Goal: Communication & Community: Share content

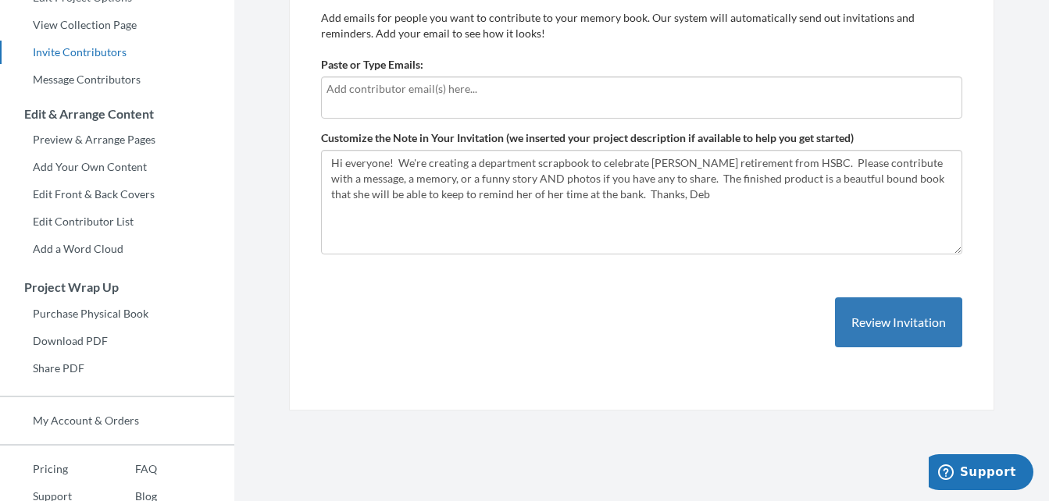
scroll to position [275, 0]
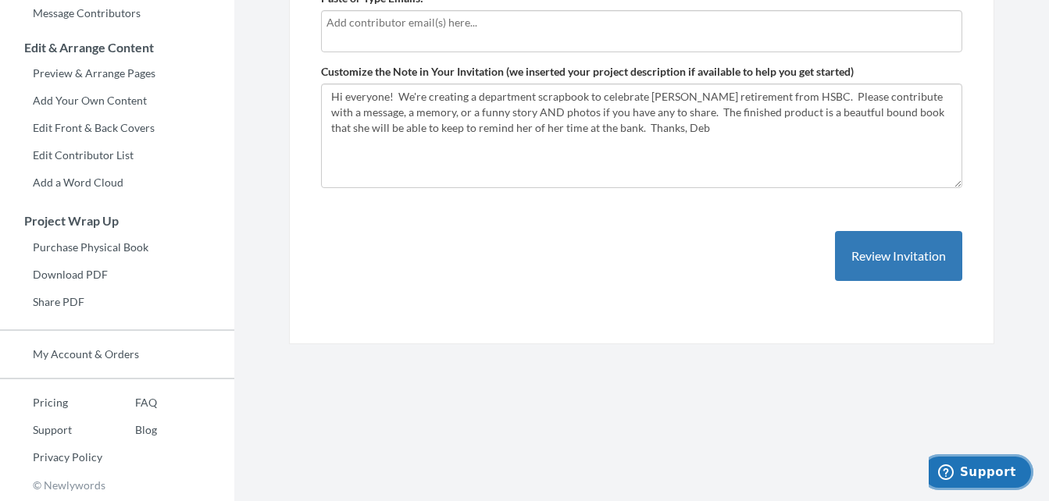
click at [986, 466] on span "Support" at bounding box center [988, 472] width 56 height 14
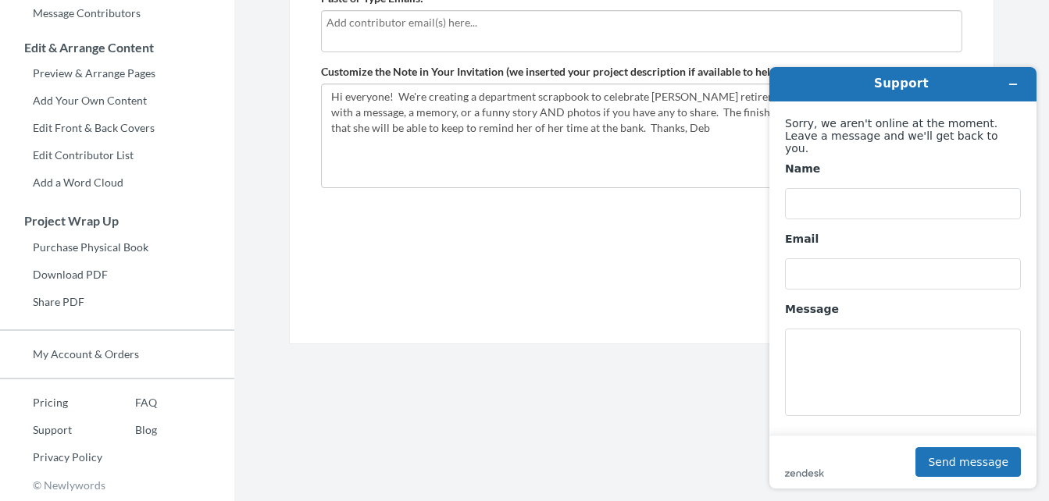
scroll to position [0, 0]
click at [526, 408] on section "Emails have been sent! Invite Contributors There are two ways to send invitatio…" at bounding box center [641, 113] width 815 height 776
click at [149, 398] on link "FAQ" at bounding box center [129, 402] width 55 height 23
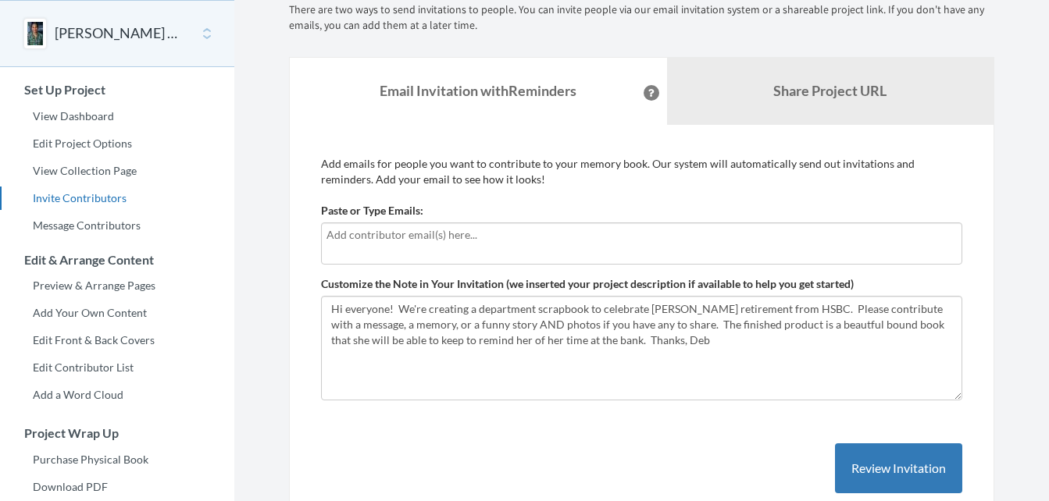
scroll to position [41, 0]
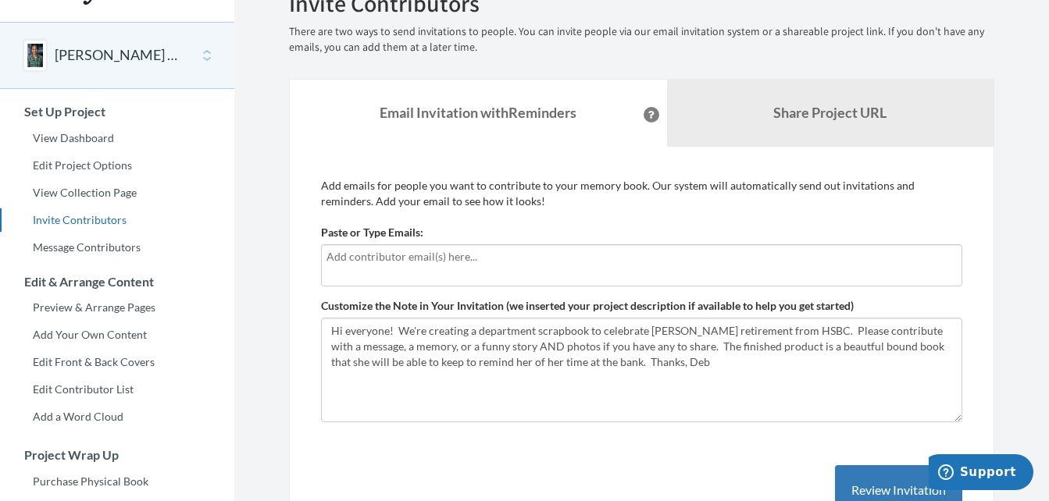
click at [205, 57] on div "[PERSON_NAME] Retirement [DATE]" at bounding box center [117, 55] width 234 height 67
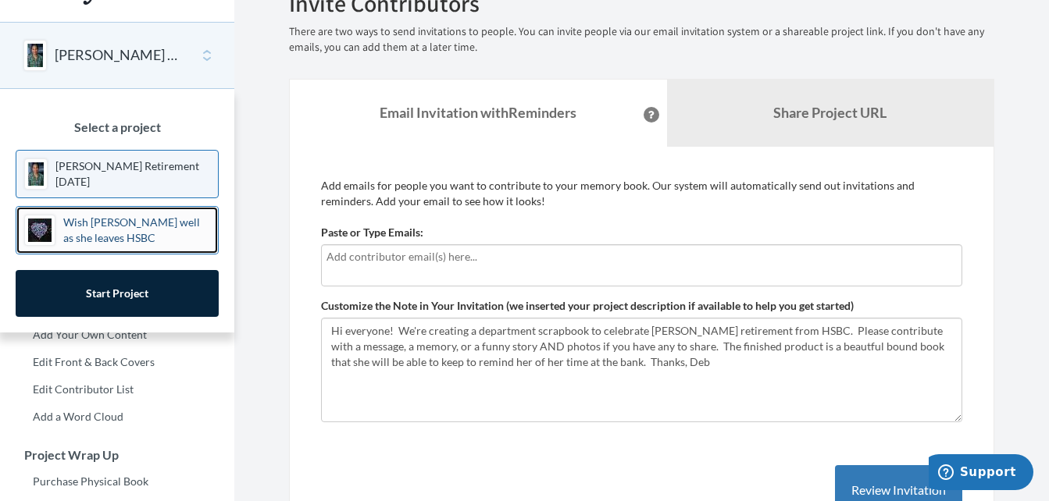
click at [103, 236] on p "Wish [PERSON_NAME] well as she leaves HSBC" at bounding box center [136, 230] width 147 height 31
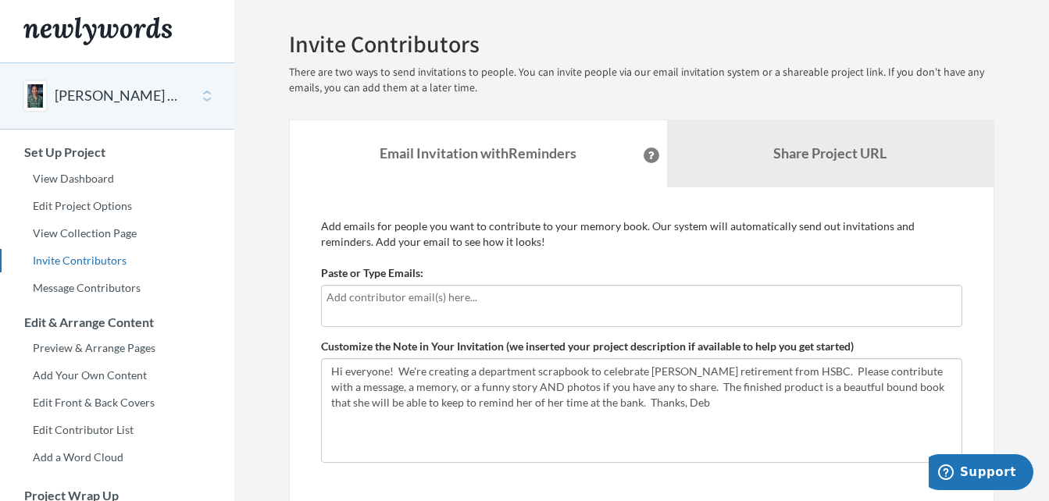
click at [365, 294] on input "text" at bounding box center [641, 297] width 630 height 17
click at [482, 293] on input "text" at bounding box center [641, 297] width 630 height 17
type input "d"
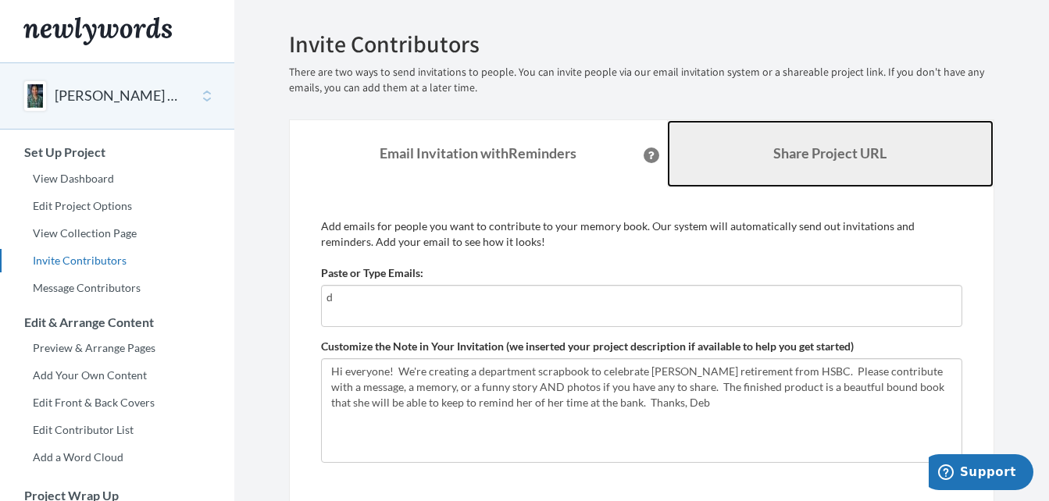
click at [818, 156] on b "Share Project URL" at bounding box center [829, 152] width 113 height 17
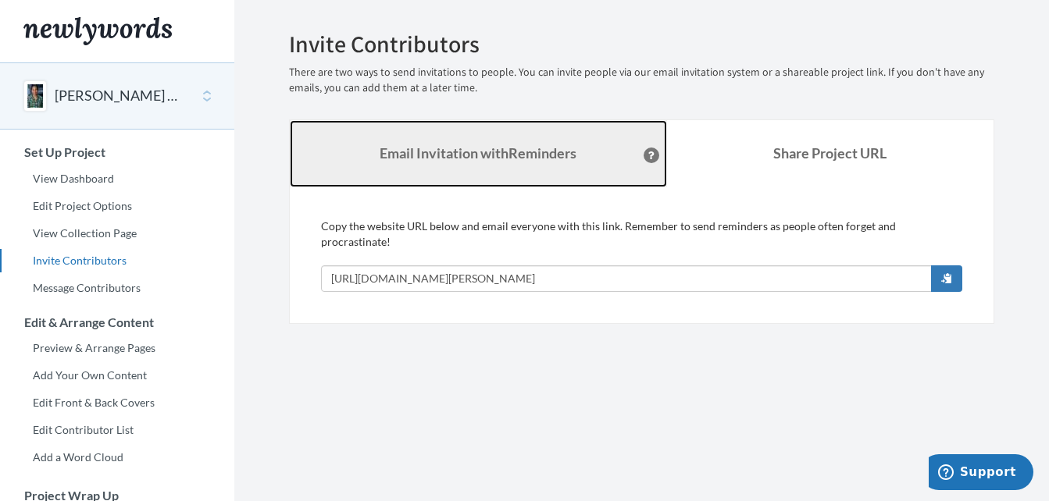
click at [490, 152] on strong "Email Invitation with Reminders" at bounding box center [478, 152] width 197 height 17
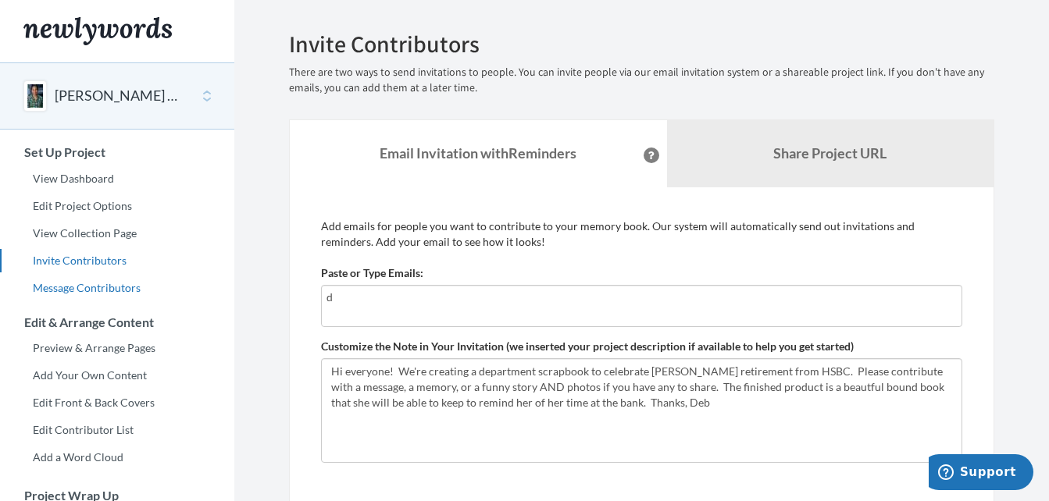
drag, startPoint x: 348, startPoint y: 299, endPoint x: 226, endPoint y: 285, distance: 122.6
click at [223, 291] on div "Main menu [PERSON_NAME] Retirement [DATE] Select a project [PERSON_NAME] Retire…" at bounding box center [524, 388] width 1049 height 776
